Goal: Task Accomplishment & Management: Complete application form

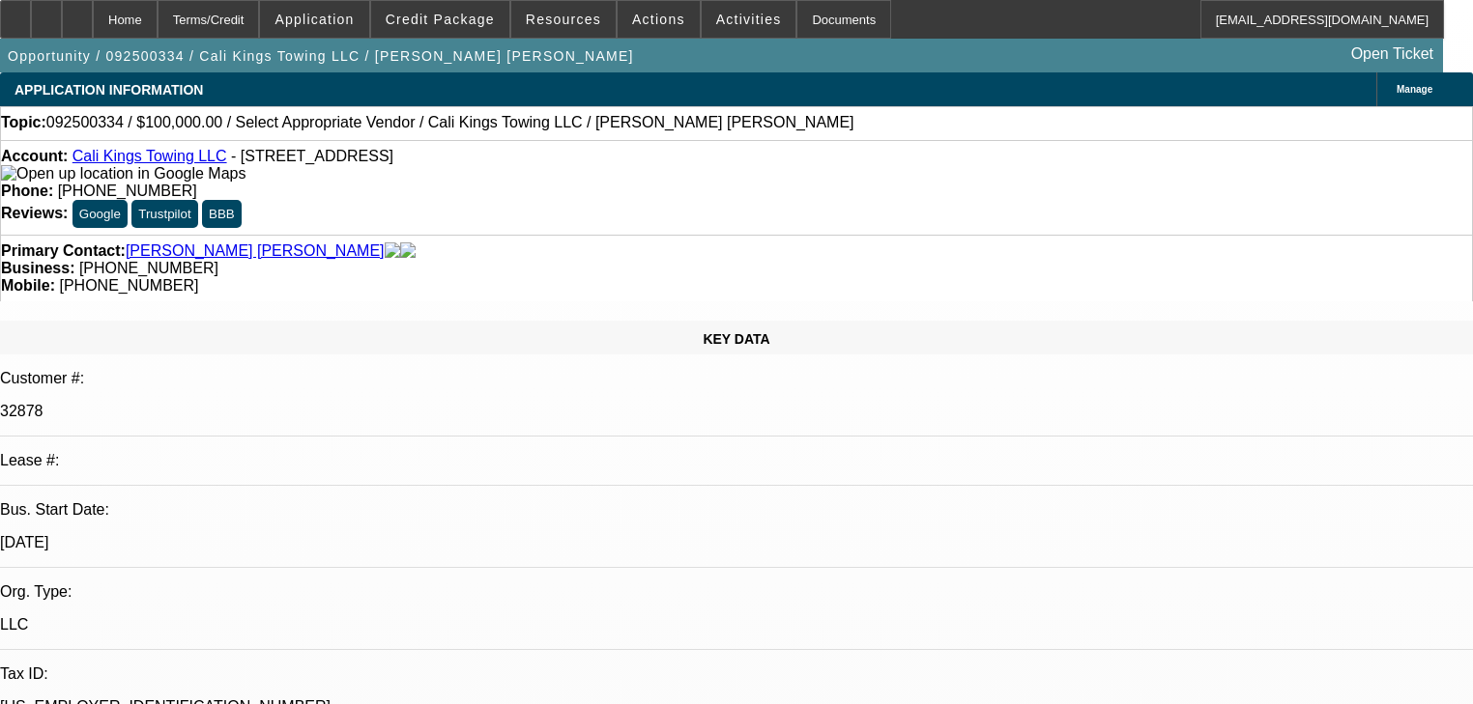
select select "0"
select select "2"
select select "0.1"
select select "1"
select select "2"
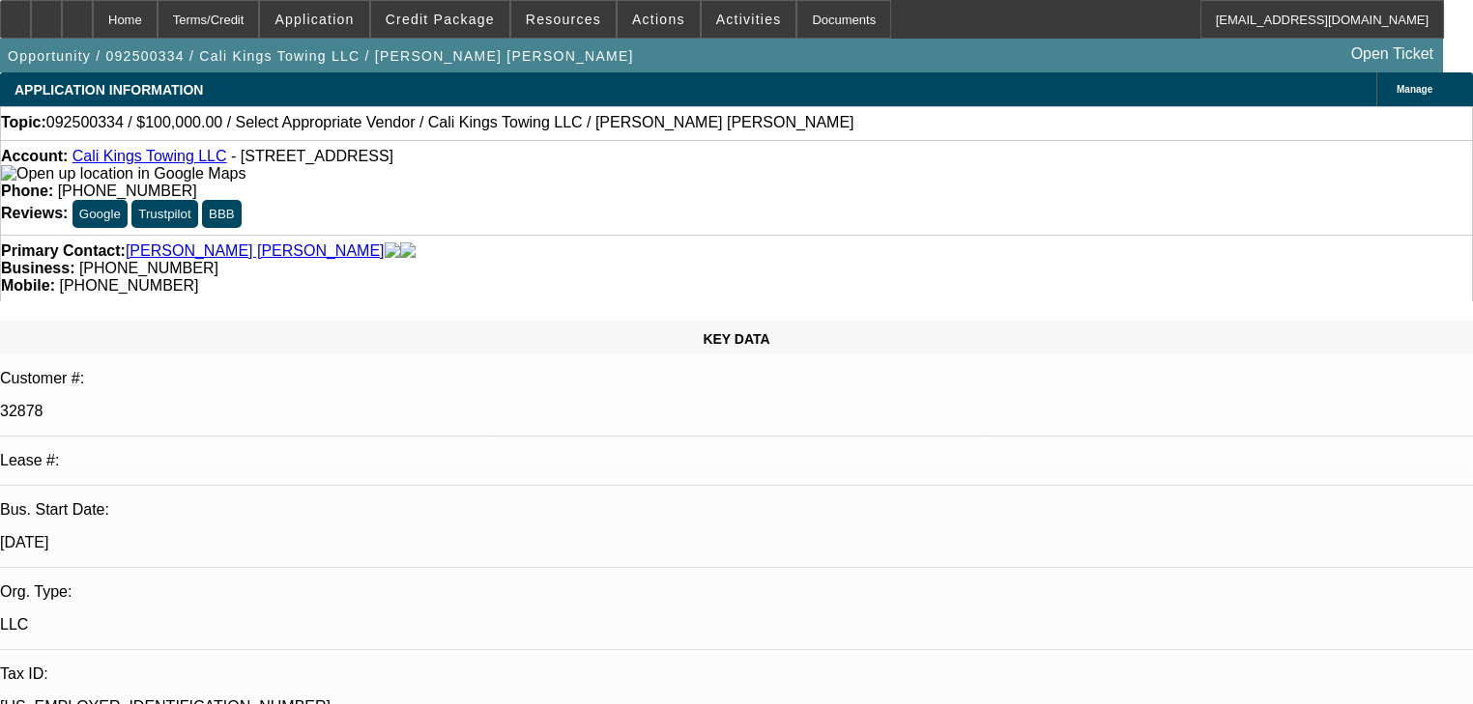
select select "4"
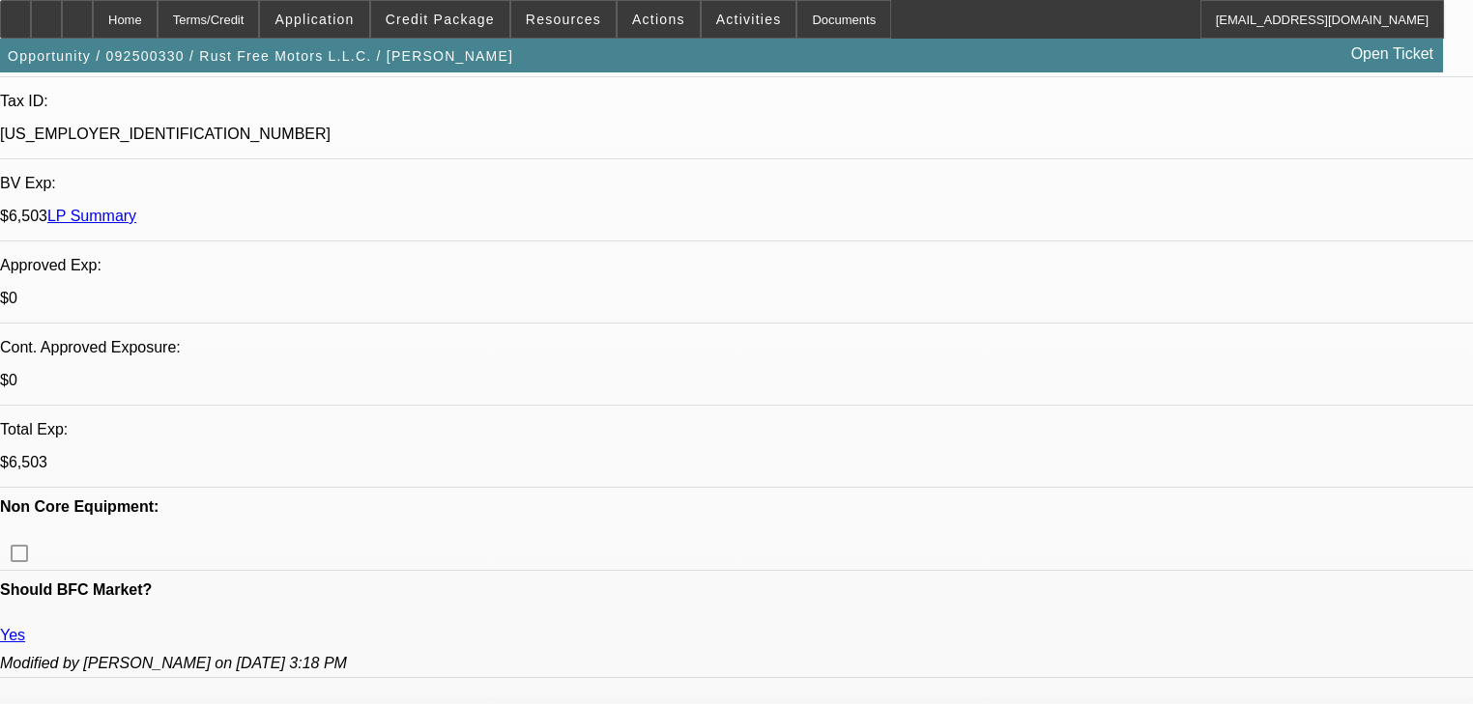
select select "0"
select select "2"
select select "0.1"
select select "4"
select select "0"
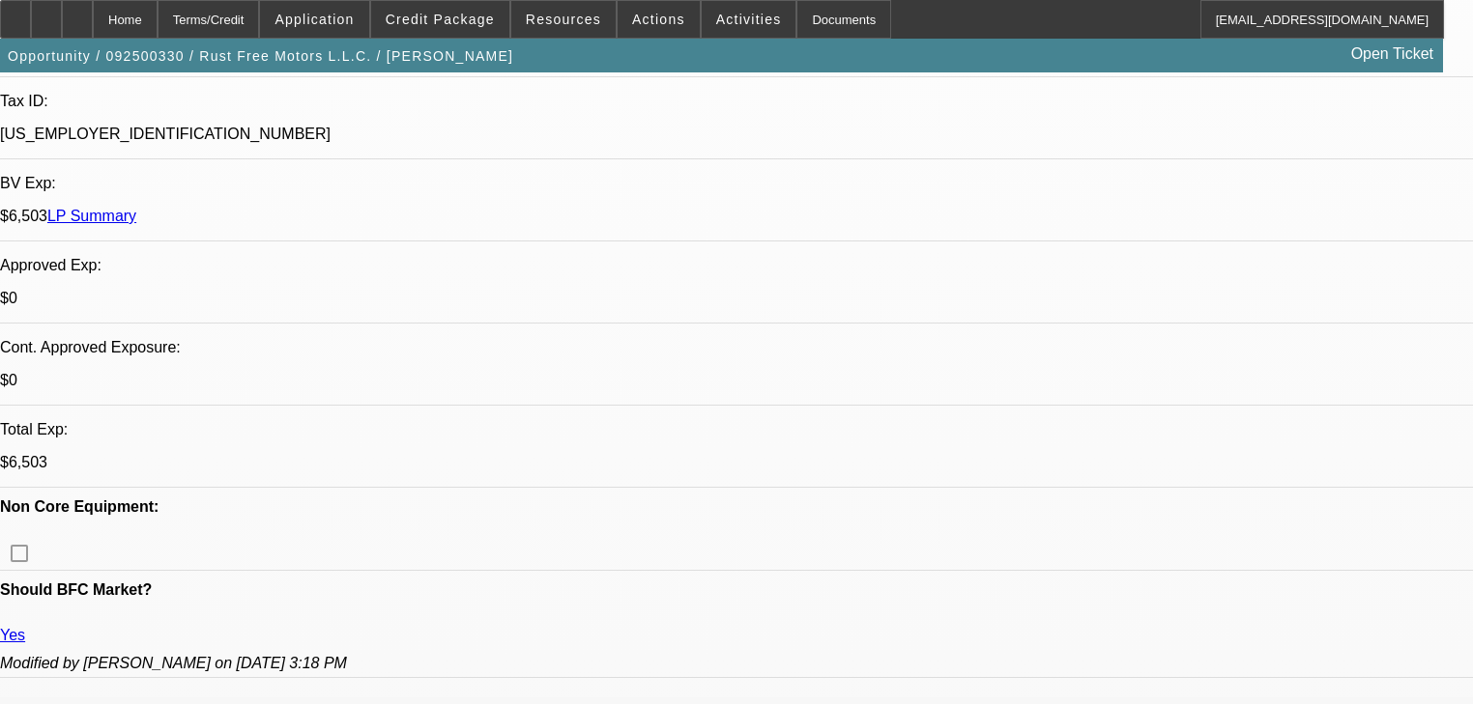
select select "0"
select select "3"
select select "0.1"
select select "4"
select select "0"
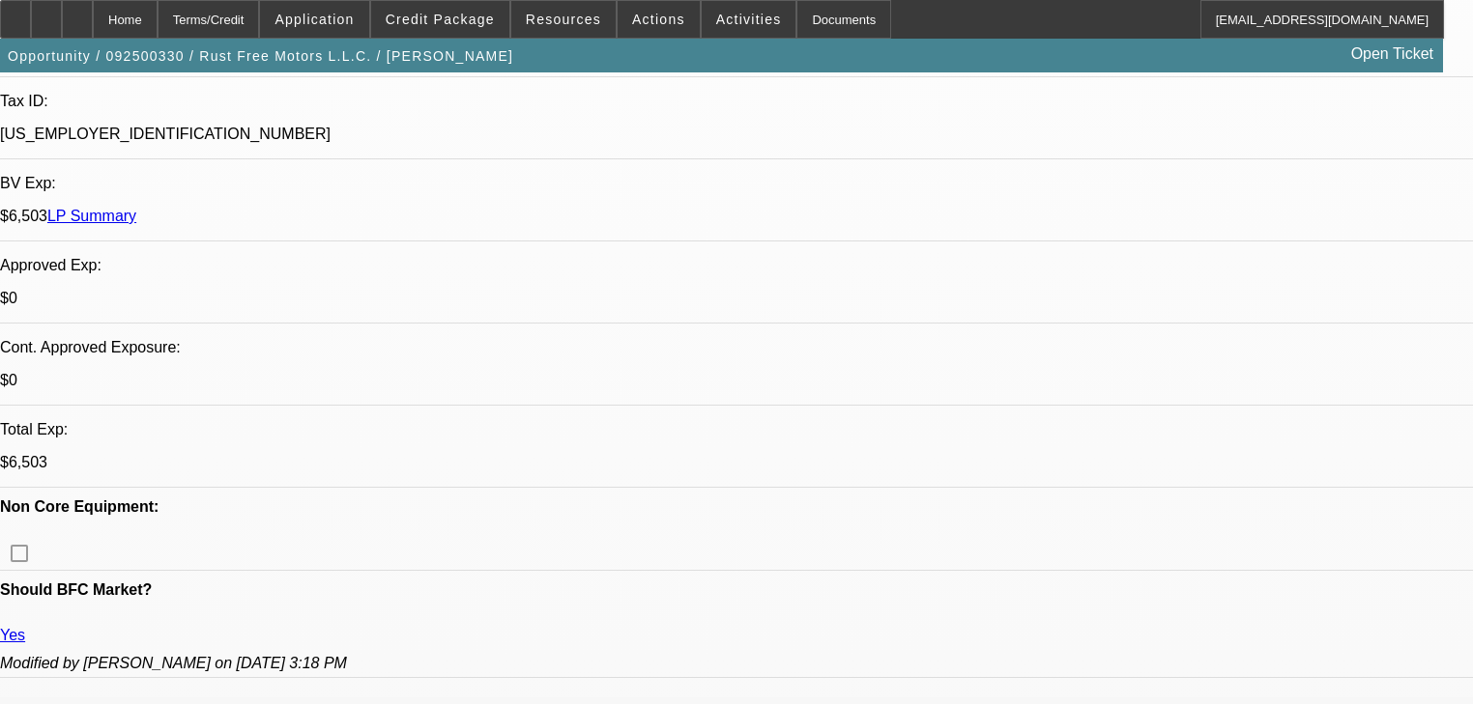
select select "0"
select select "3"
select select "0.1"
select select "4"
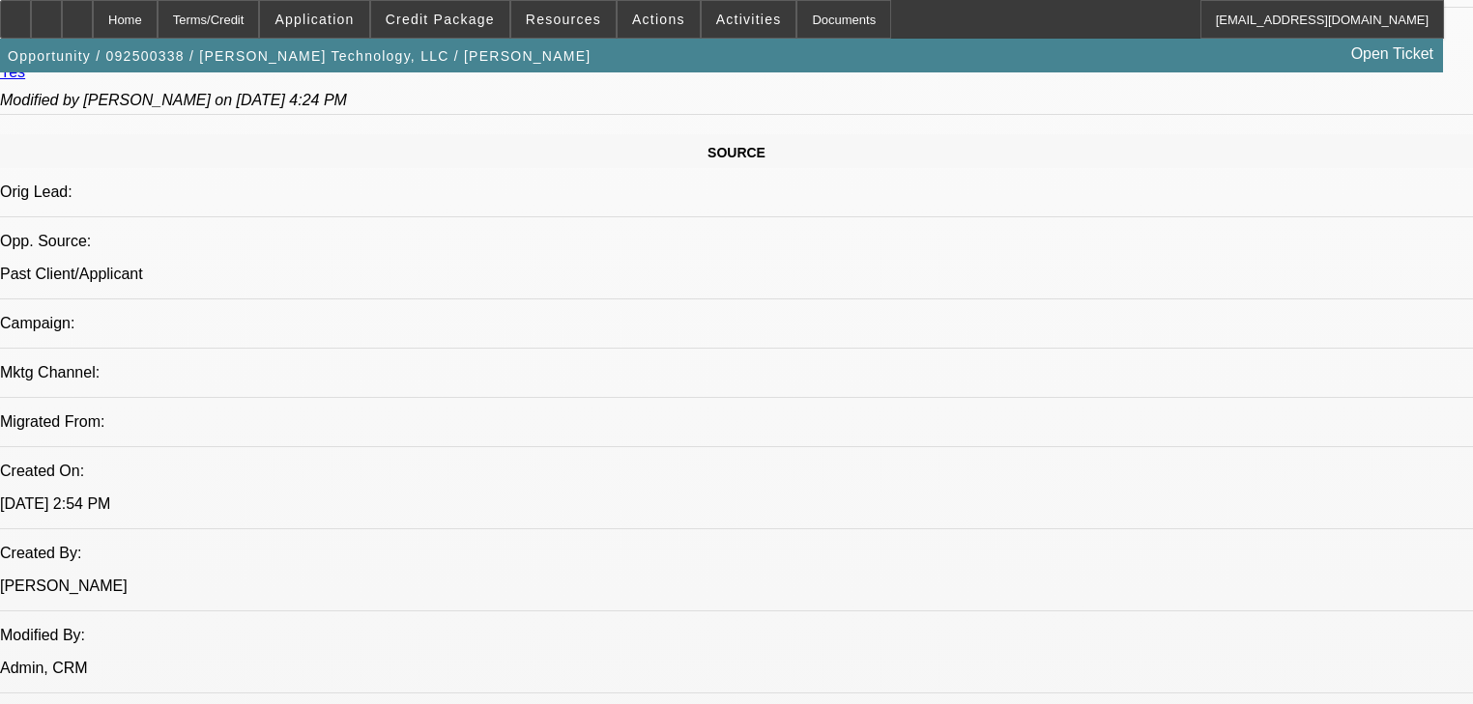
select select "0"
select select "2"
select select "0.1"
select select "4"
